Goal: Check status: Check status

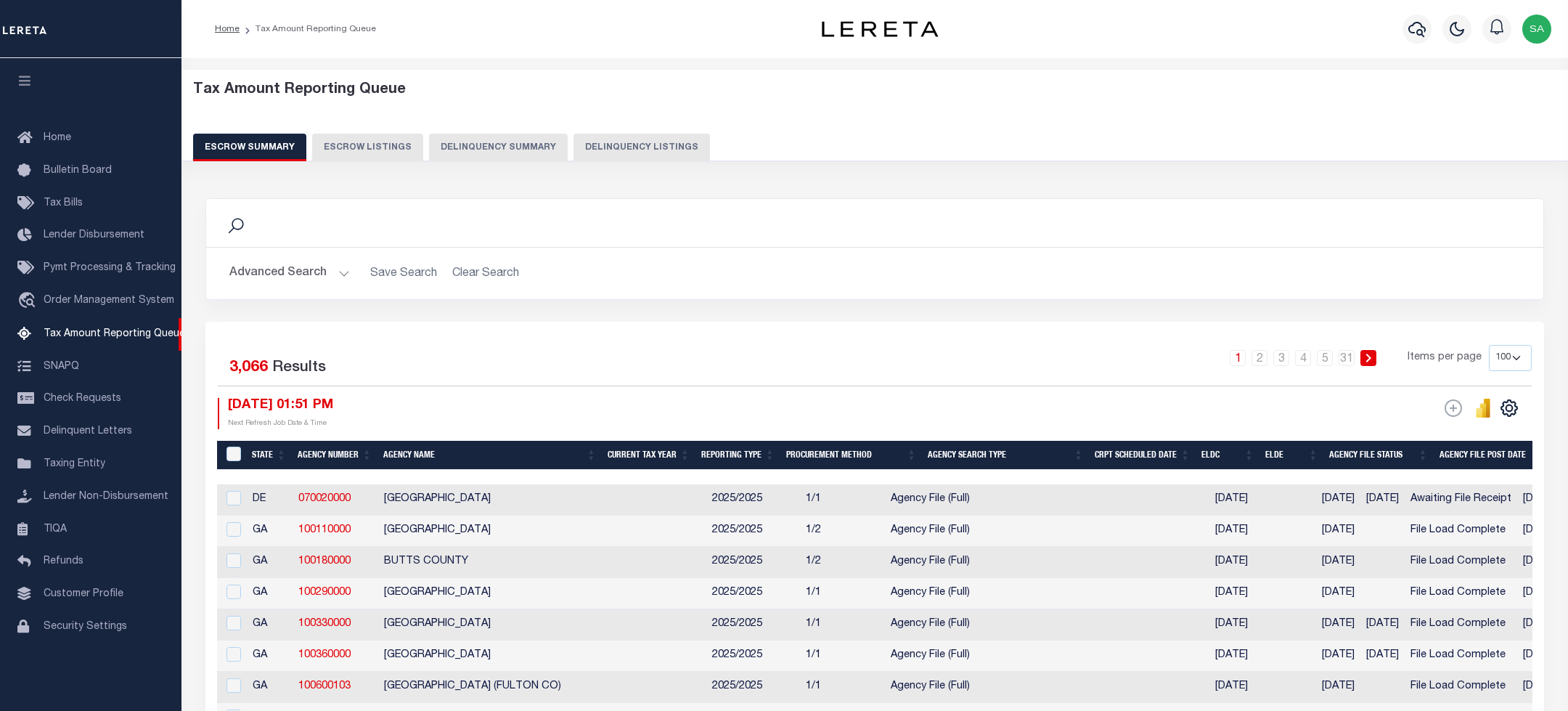
select select "100"
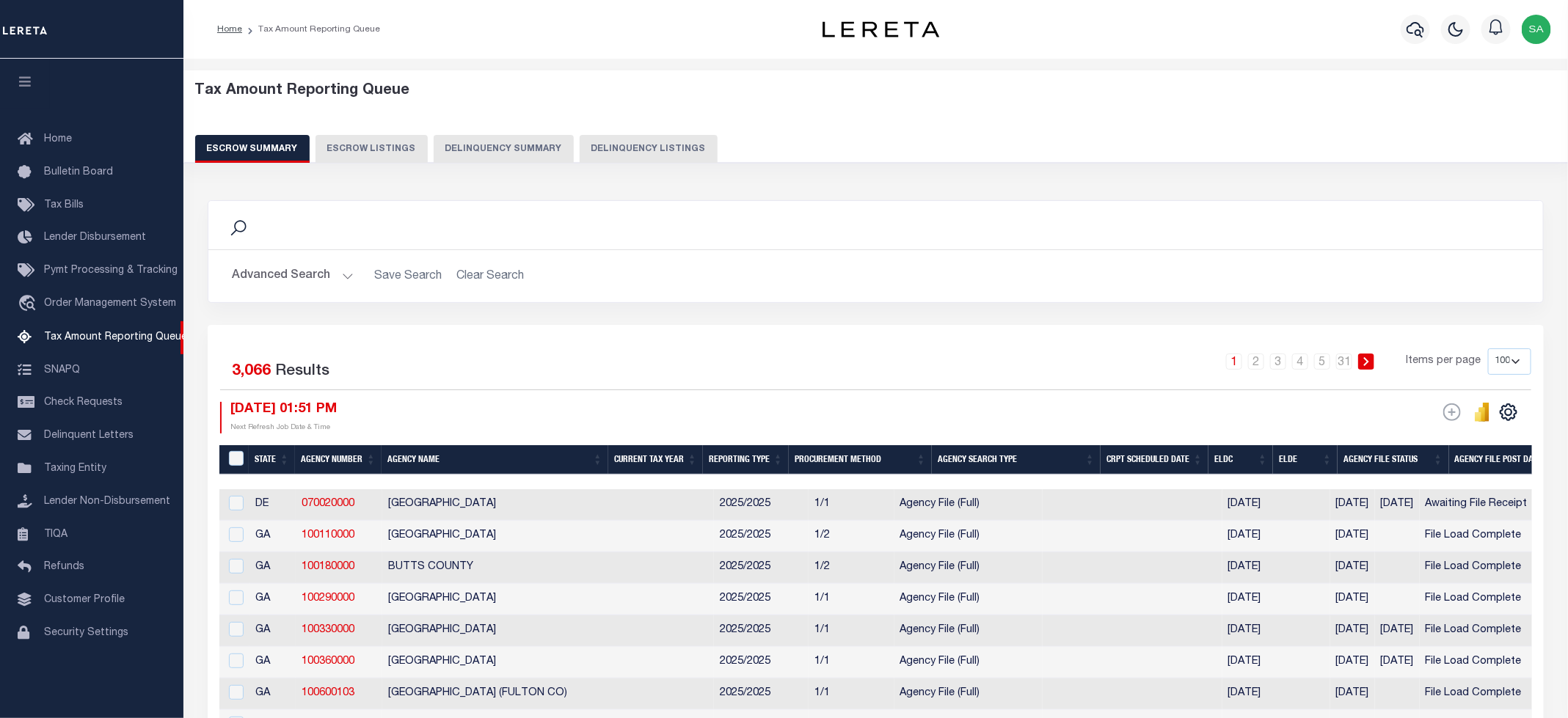
click at [650, 151] on button "Delinquency Listings" at bounding box center [648, 148] width 138 height 27
select select
select select "100"
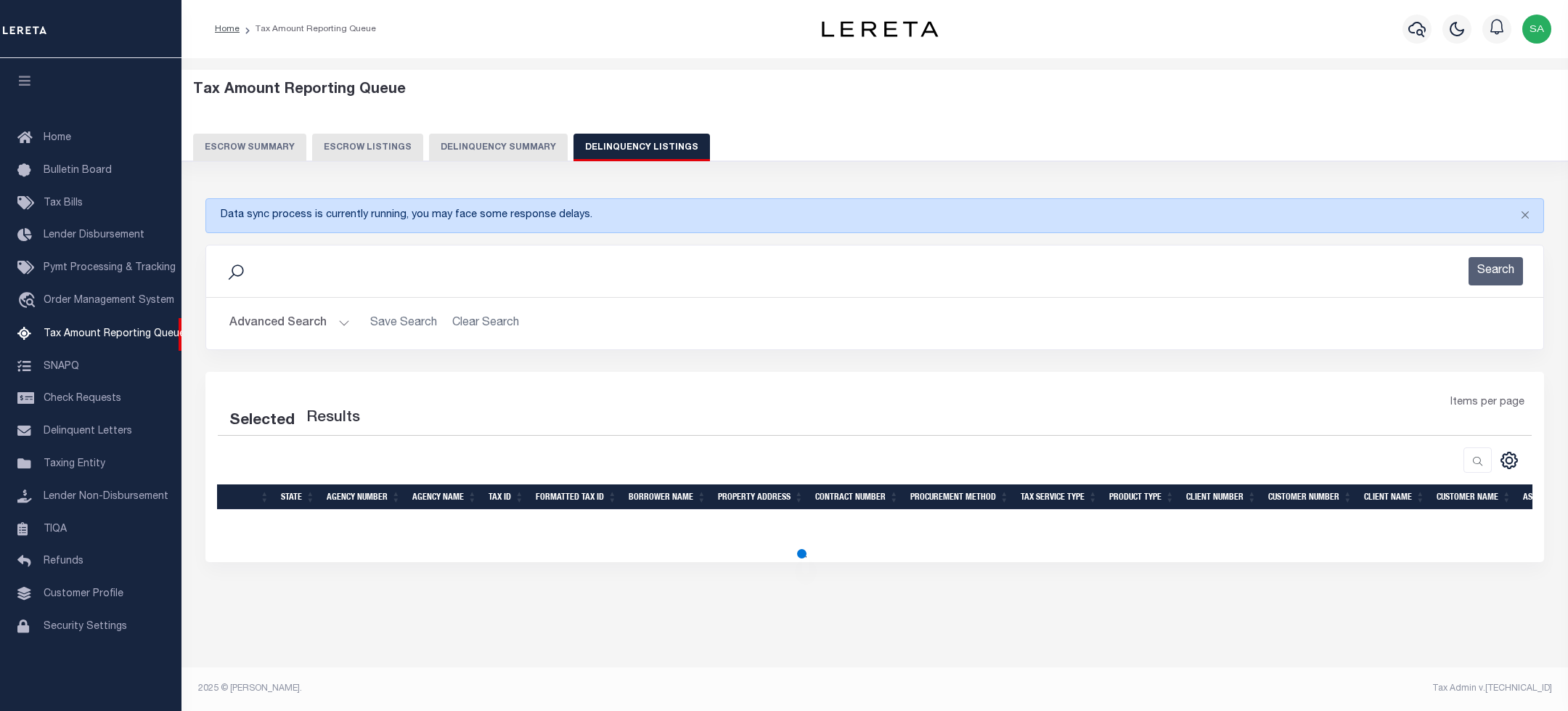
select select "100"
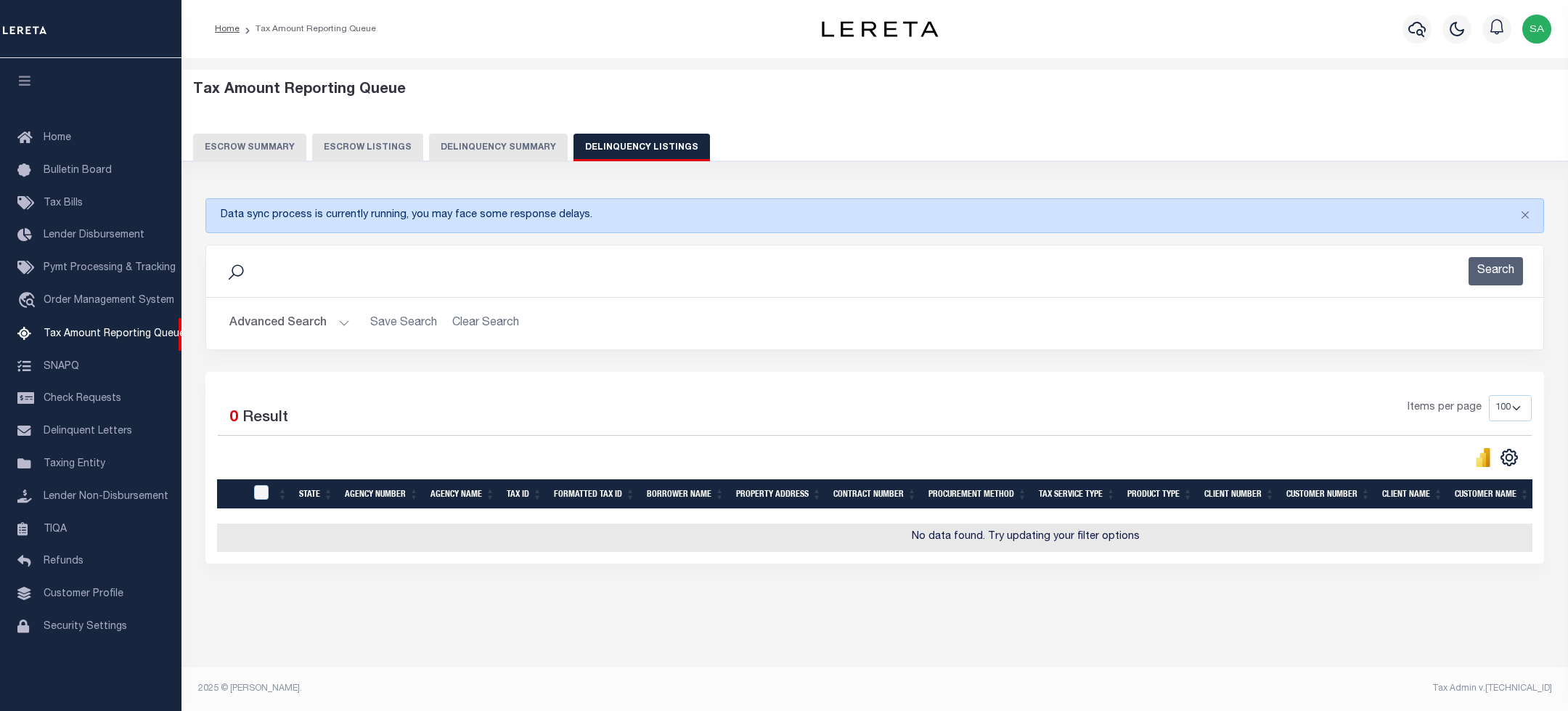
click at [301, 328] on button "Advanced Search" at bounding box center [290, 324] width 121 height 28
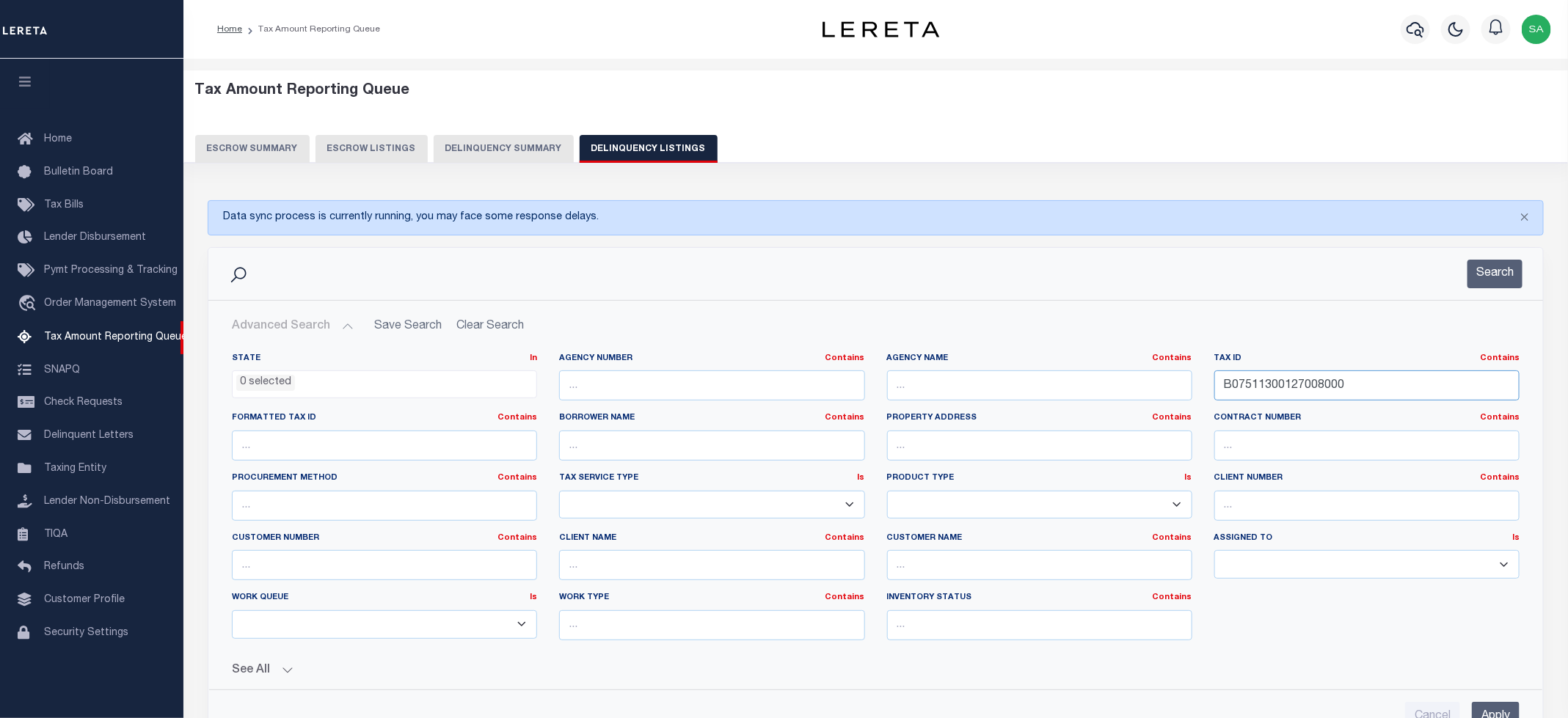
click at [1306, 390] on input "B07511300127008000" at bounding box center [1367, 385] width 306 height 30
paste input "0562080000005"
type input "0562080000005"
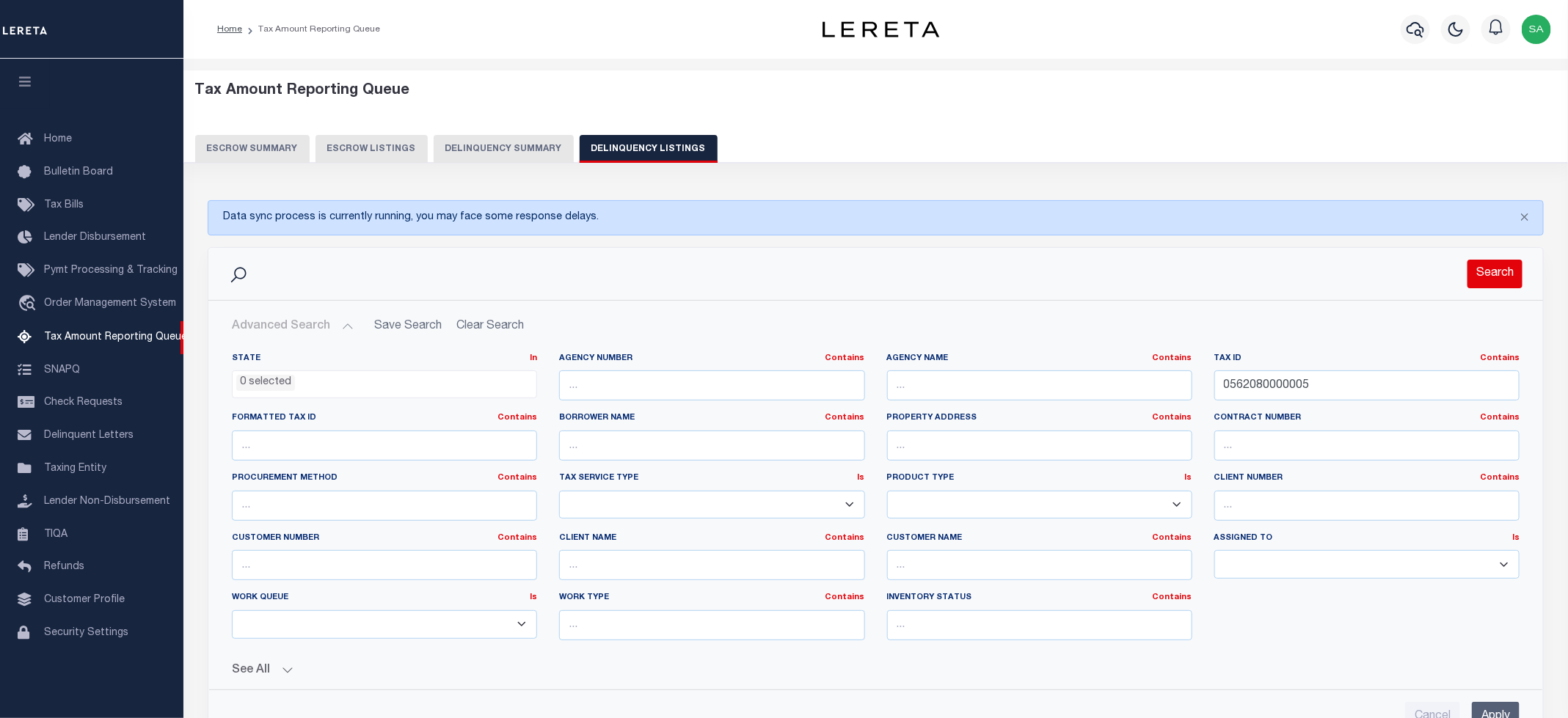
click at [1504, 284] on button "Search" at bounding box center [1495, 274] width 55 height 28
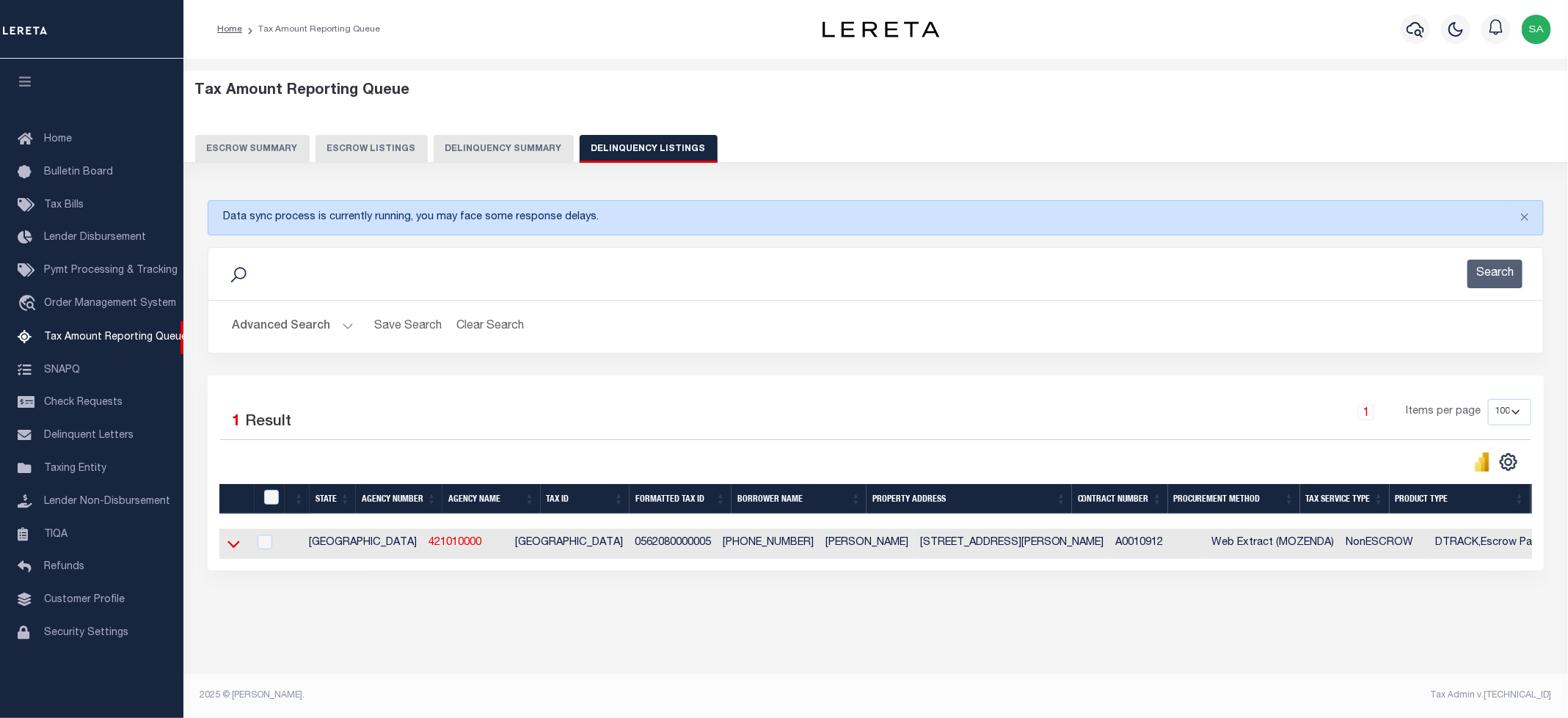
click at [238, 551] on icon at bounding box center [234, 544] width 12 height 15
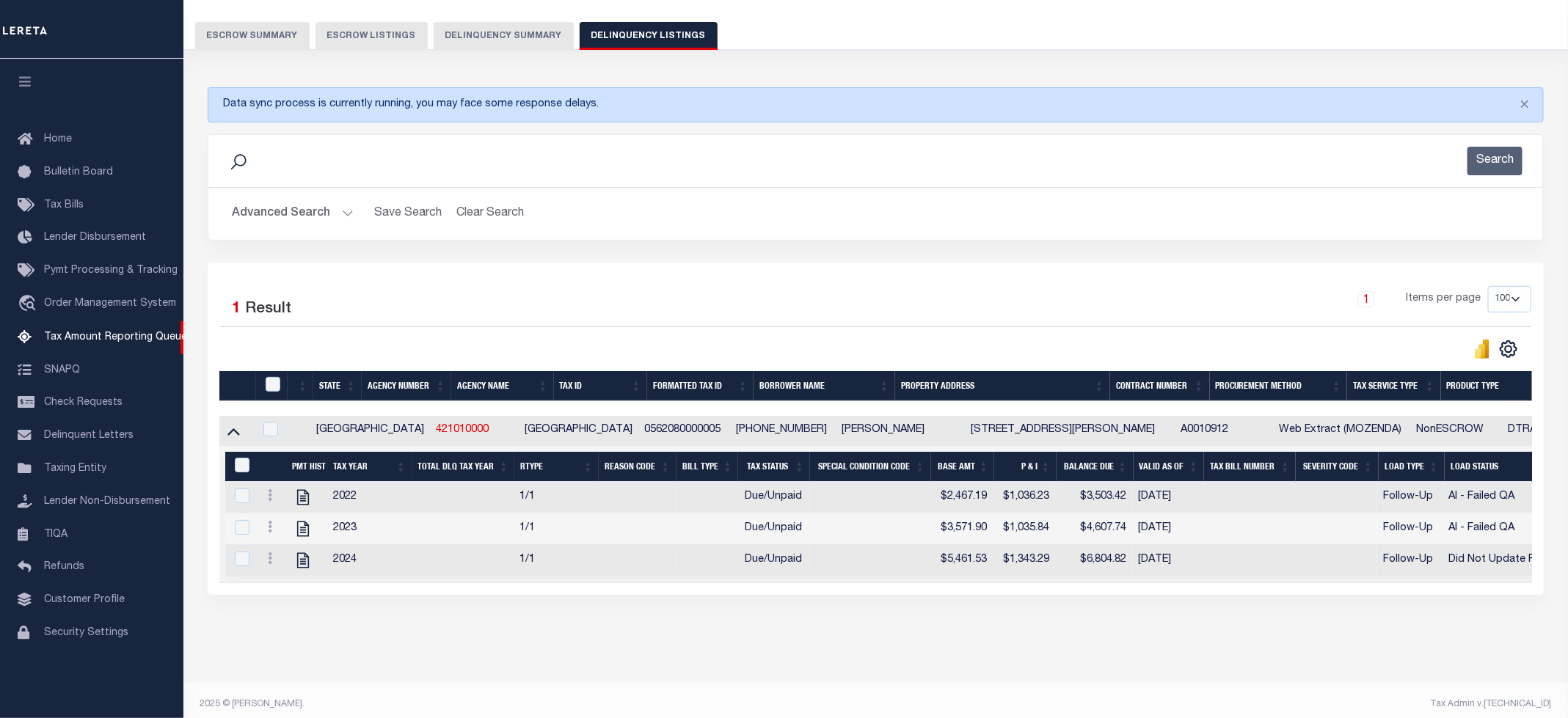
scroll to position [139, 0]
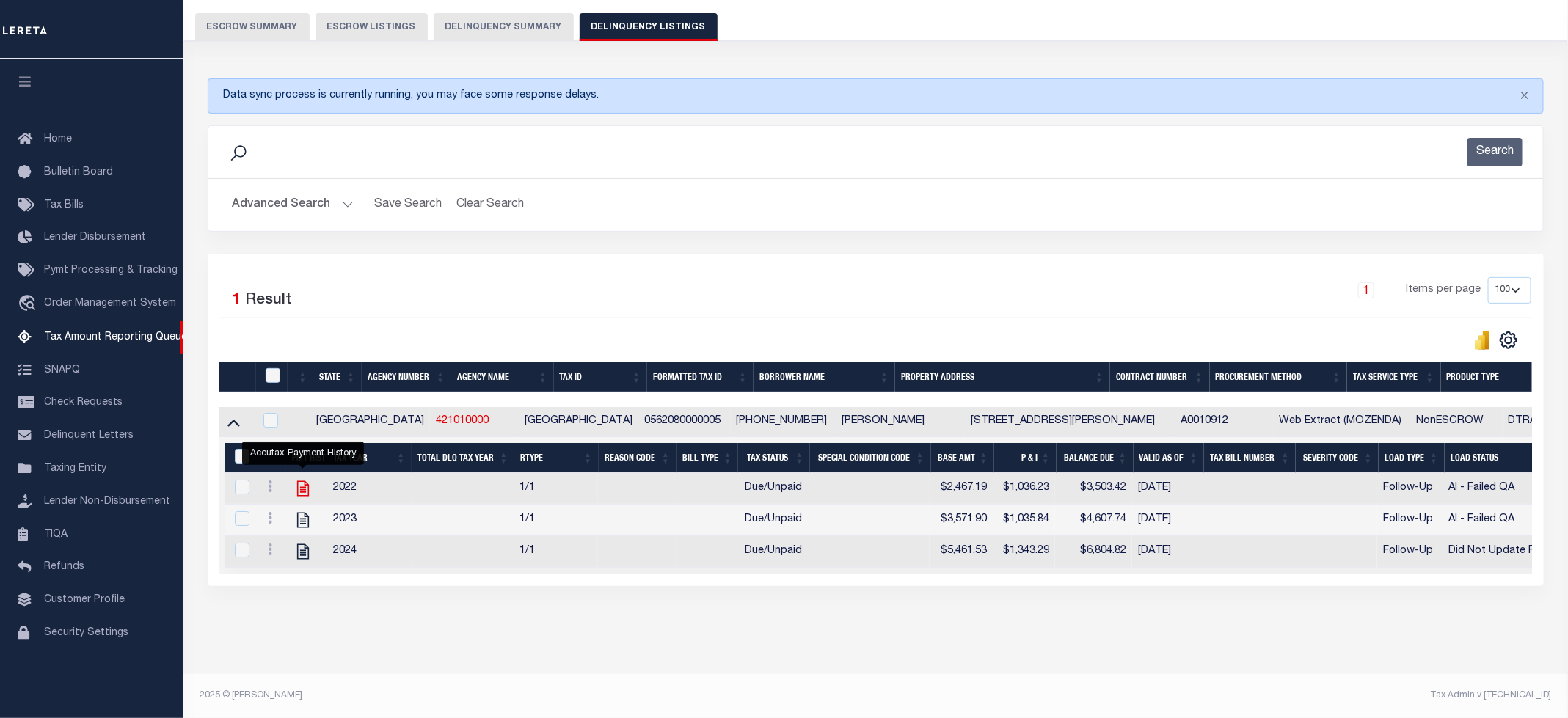
click at [300, 481] on icon "" at bounding box center [303, 489] width 19 height 19
checkbox input "true"
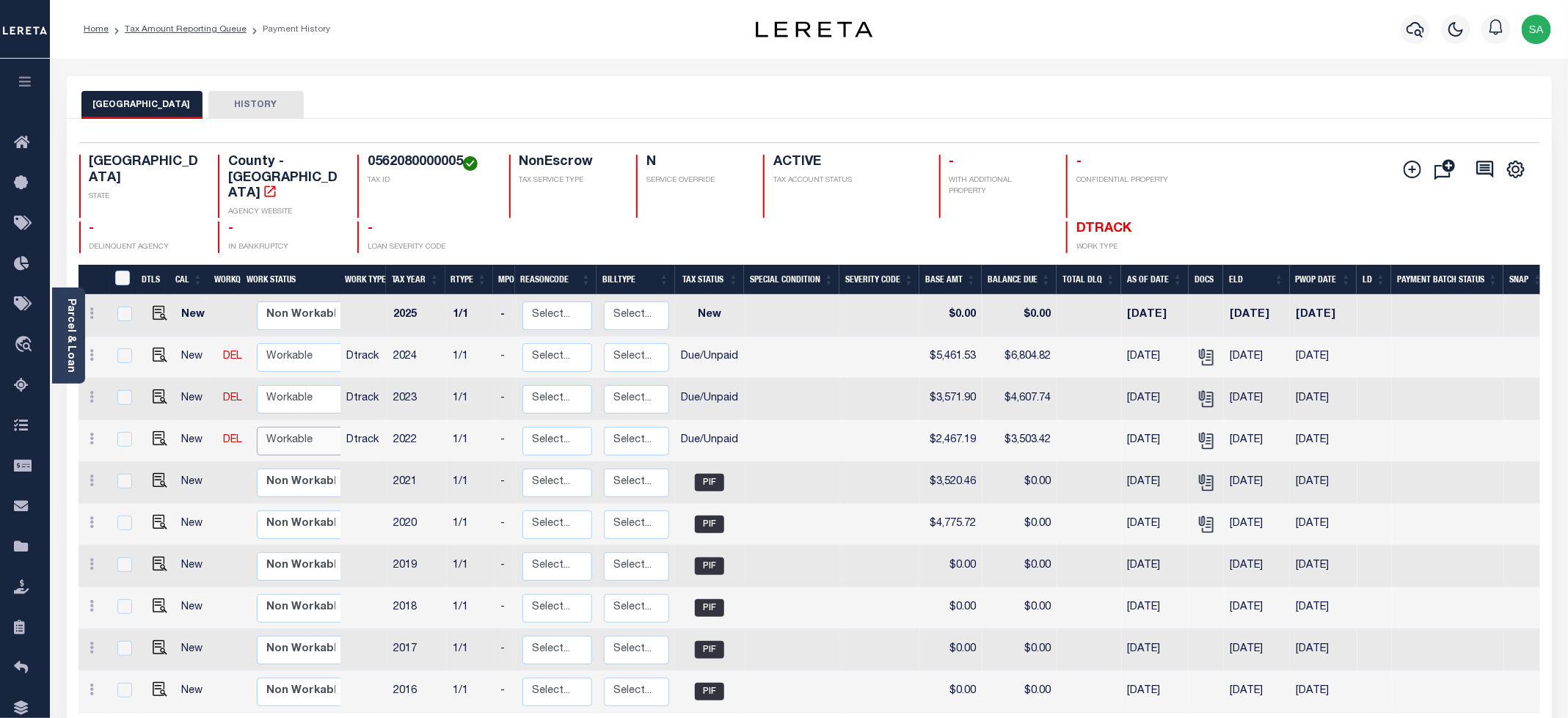
click at [289, 427] on select "Non Workable Workable" at bounding box center [300, 441] width 88 height 28
checkbox input "true"
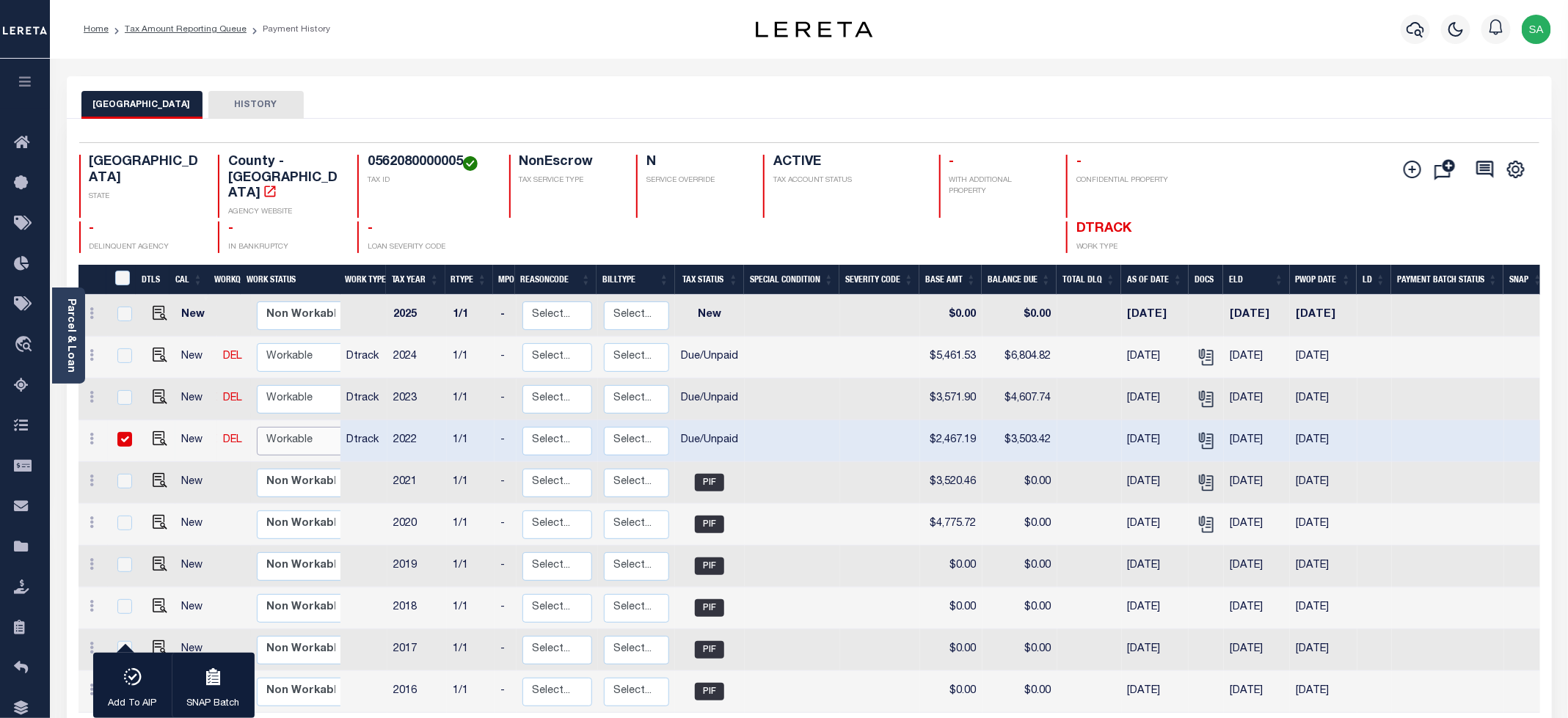
select select "true"
click at [257, 427] on select "Non Workable Workable" at bounding box center [300, 441] width 88 height 28
checkbox input "false"
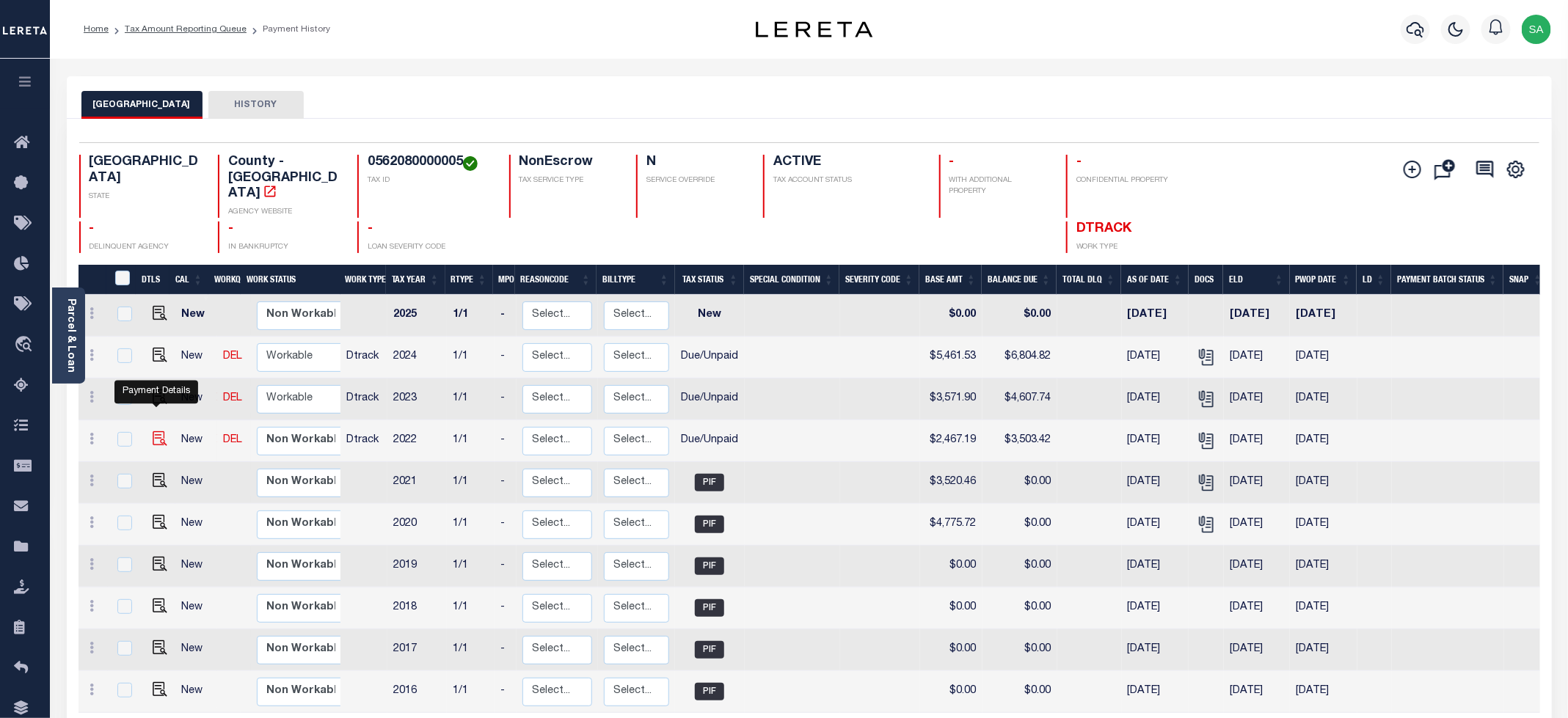
click at [159, 431] on img "" at bounding box center [159, 438] width 15 height 15
checkbox input "true"
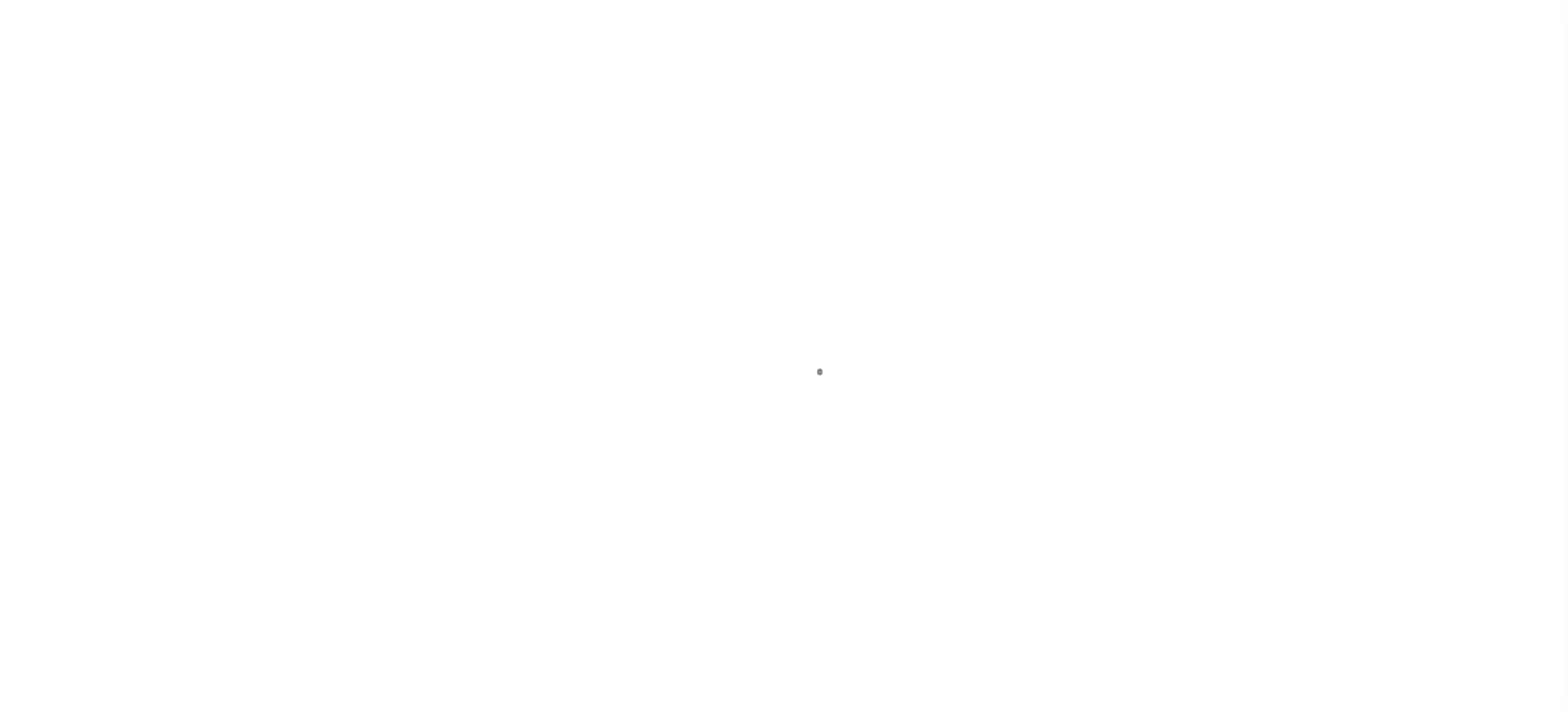
select select "DUE"
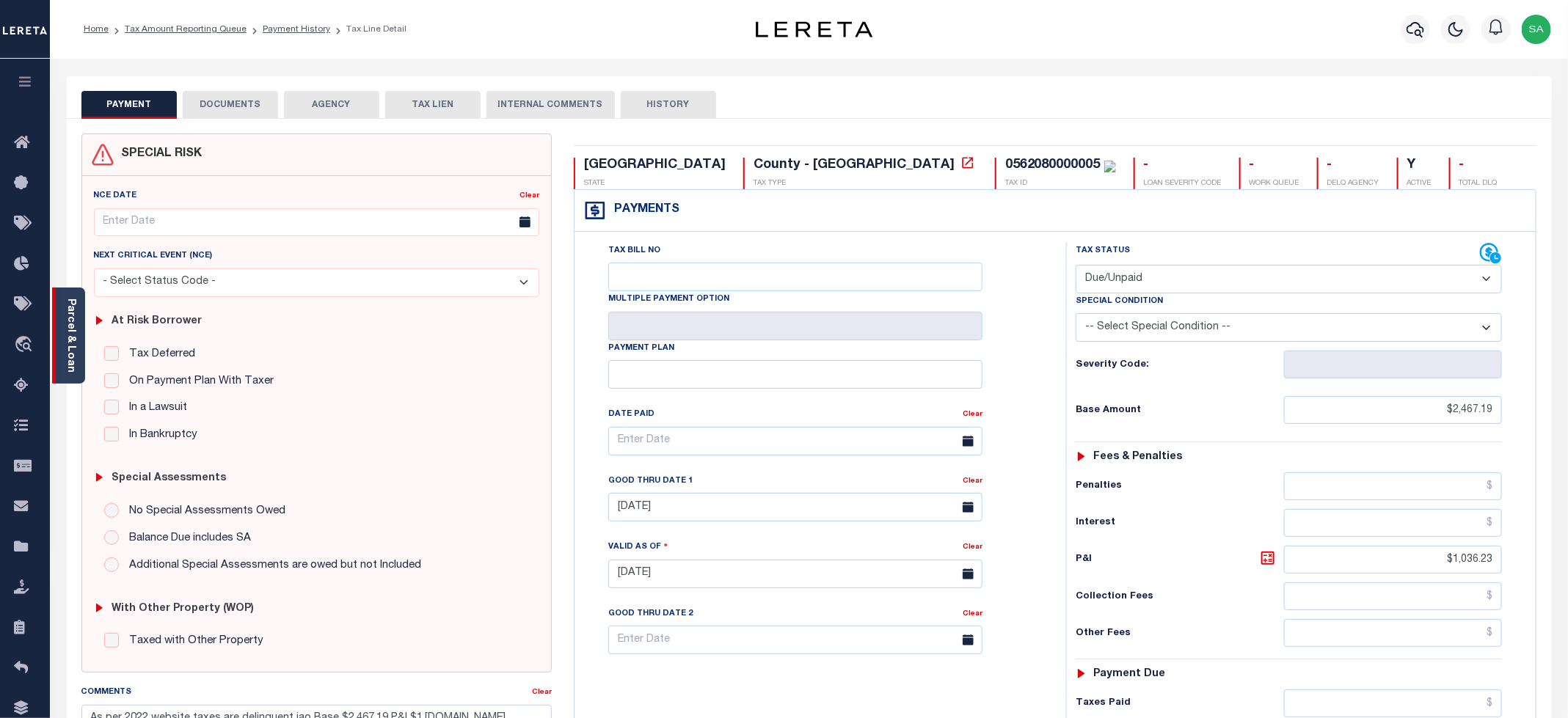
click at [80, 352] on div "Parcel & Loan" at bounding box center [68, 336] width 33 height 97
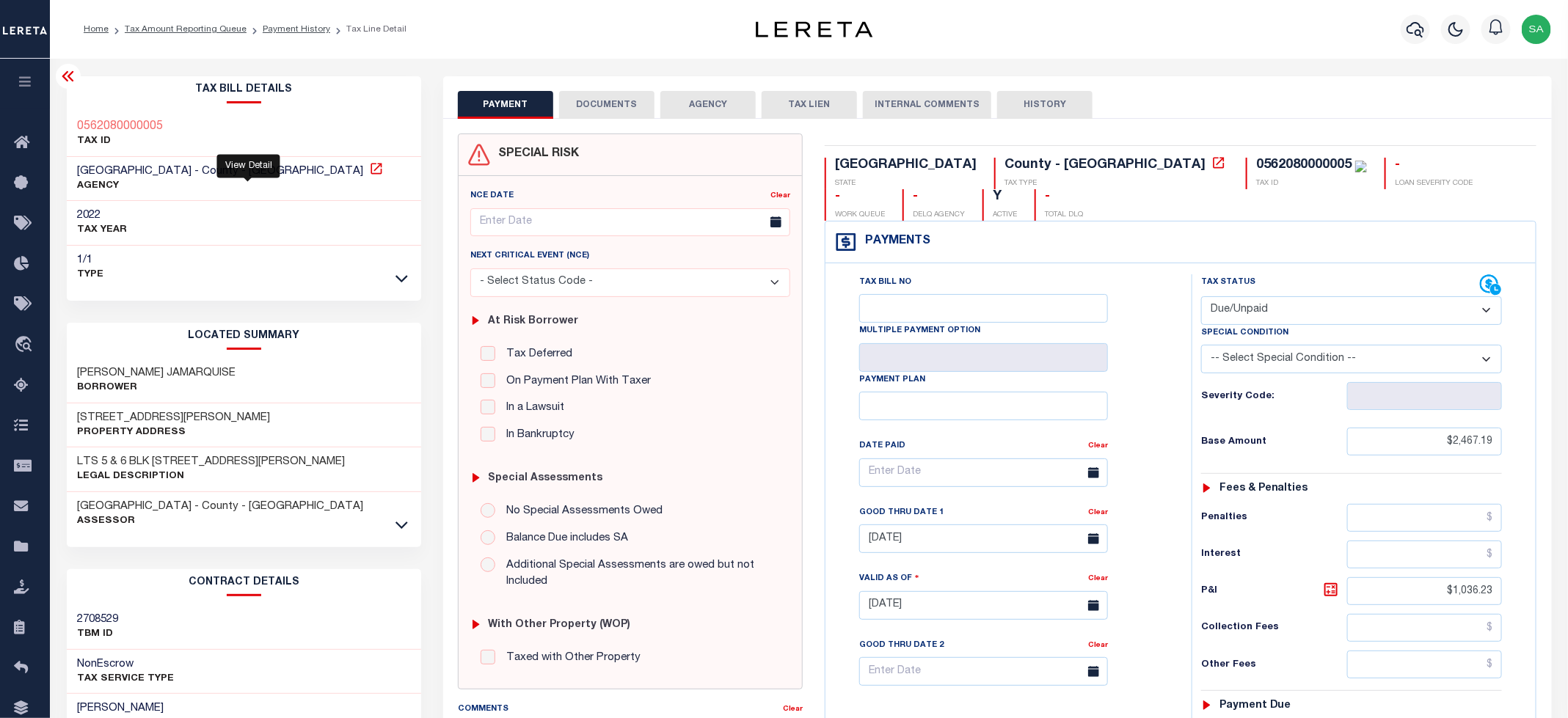
click at [369, 169] on icon at bounding box center [376, 168] width 15 height 15
drag, startPoint x: 166, startPoint y: 173, endPoint x: 75, endPoint y: 173, distance: 91.0
click at [75, 173] on div "HARRIS COUNTY - County - TX AGENCY" at bounding box center [244, 179] width 355 height 45
copy span "[GEOGRAPHIC_DATA]"
click at [190, 139] on div "0562080000005 TAX ID" at bounding box center [244, 135] width 355 height 45
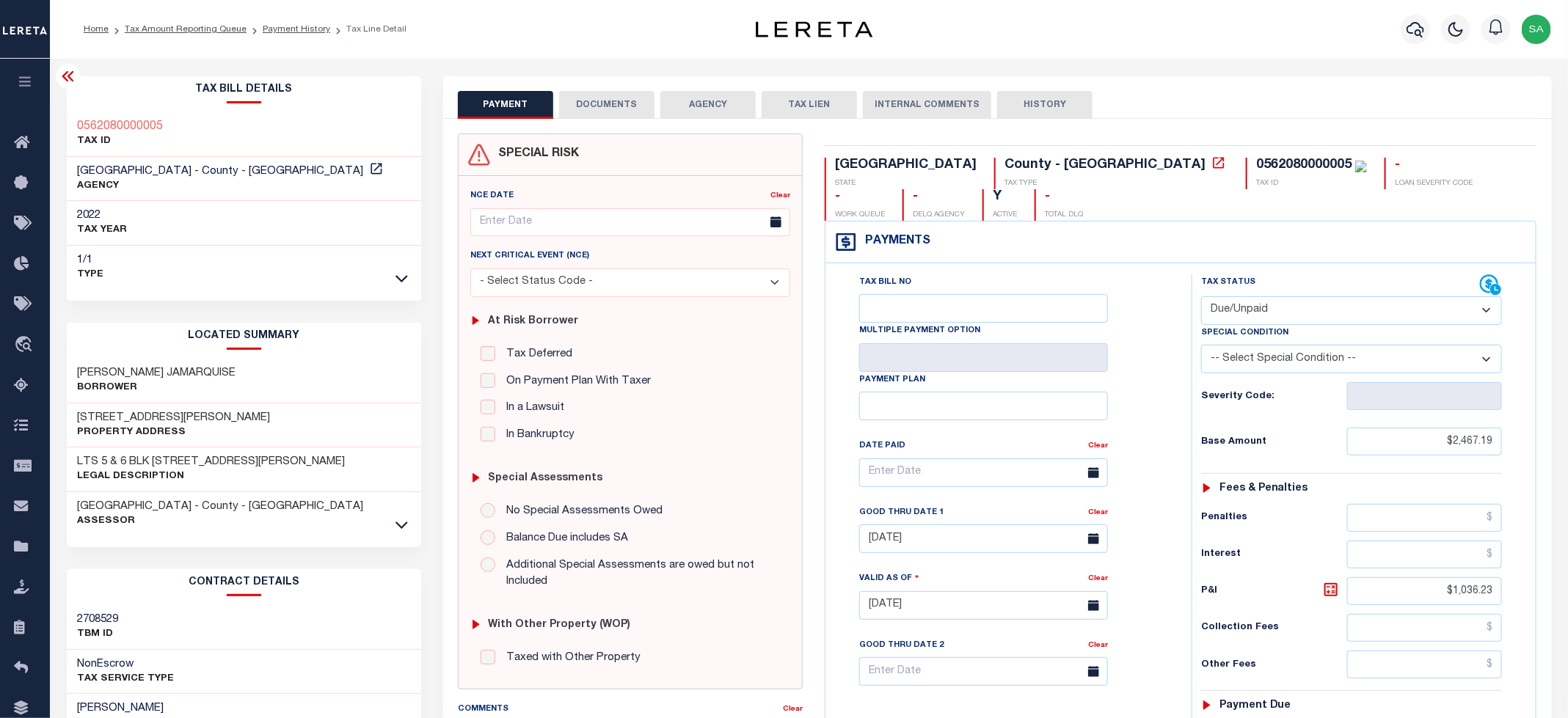
click at [185, 124] on div "0562080000005 TAX ID" at bounding box center [244, 135] width 355 height 45
drag, startPoint x: 126, startPoint y: 119, endPoint x: 66, endPoint y: 121, distance: 60.0
click at [66, 121] on div "0562080000005 TAX ID" at bounding box center [244, 135] width 355 height 45
copy h3 "0562080000005"
